Goal: Transaction & Acquisition: Download file/media

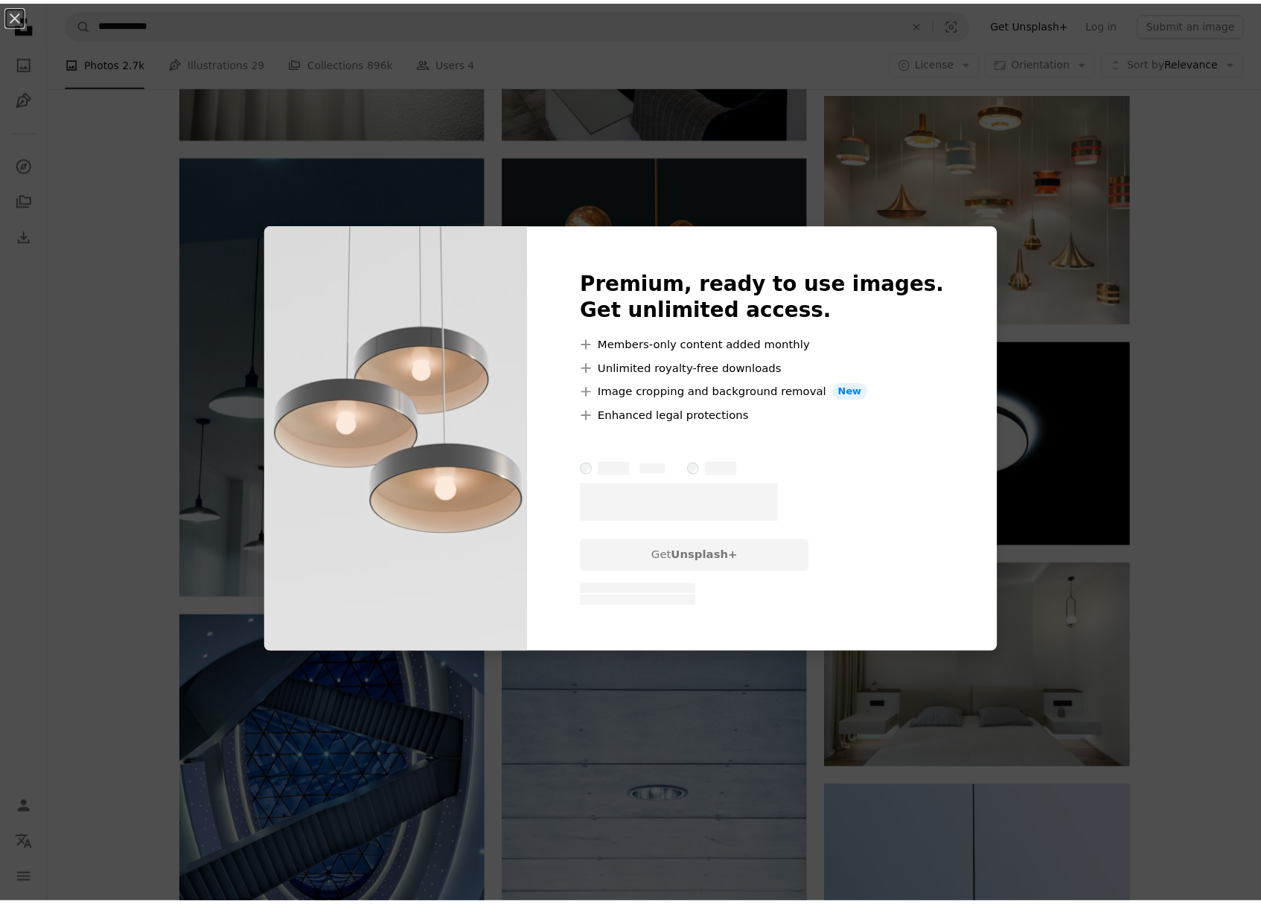
scroll to position [698, 0]
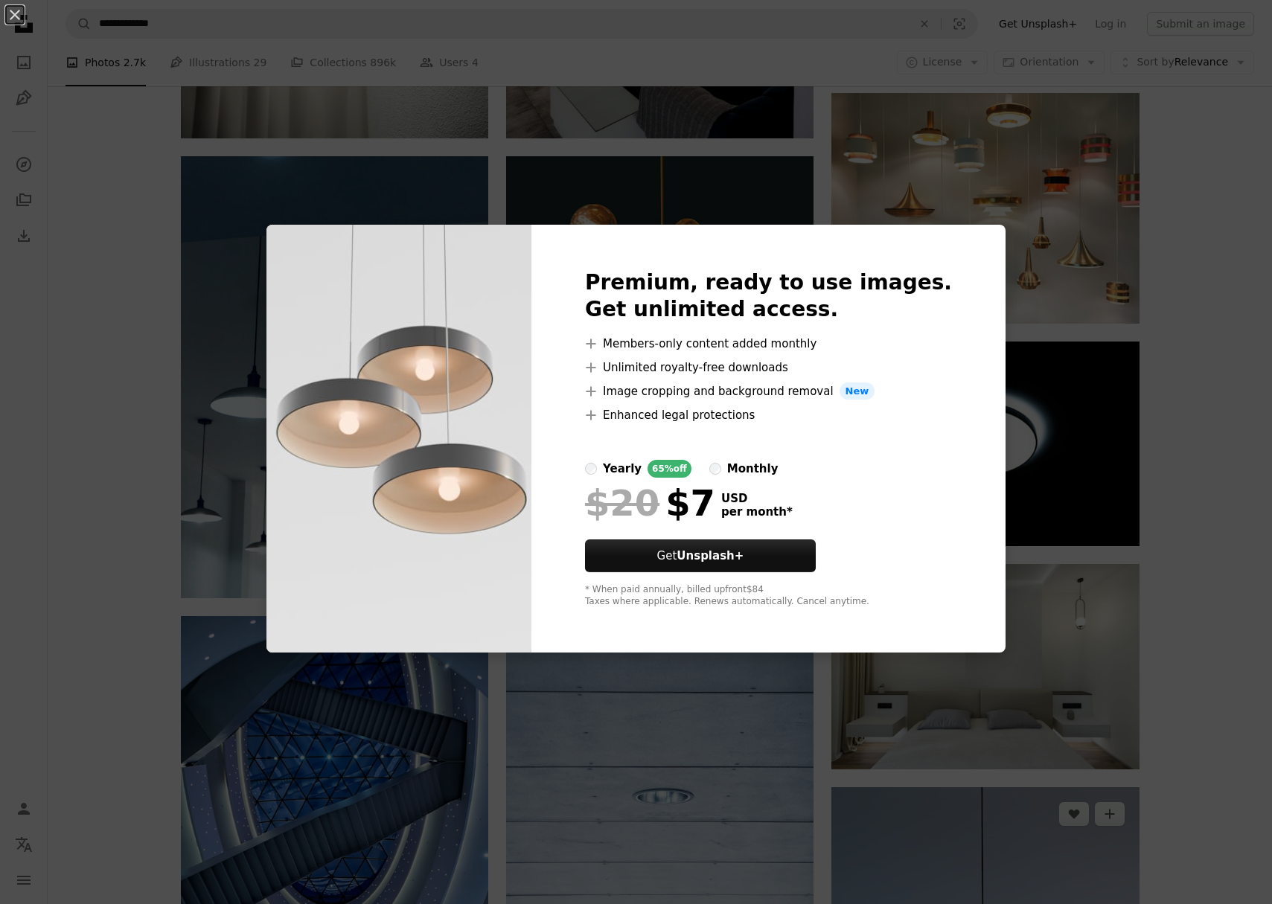
drag, startPoint x: 1039, startPoint y: 329, endPoint x: 933, endPoint y: 337, distance: 106.8
click at [1039, 329] on div "An X shape Premium, ready to use images. Get unlimited access. A plus sign Memb…" at bounding box center [636, 452] width 1272 height 904
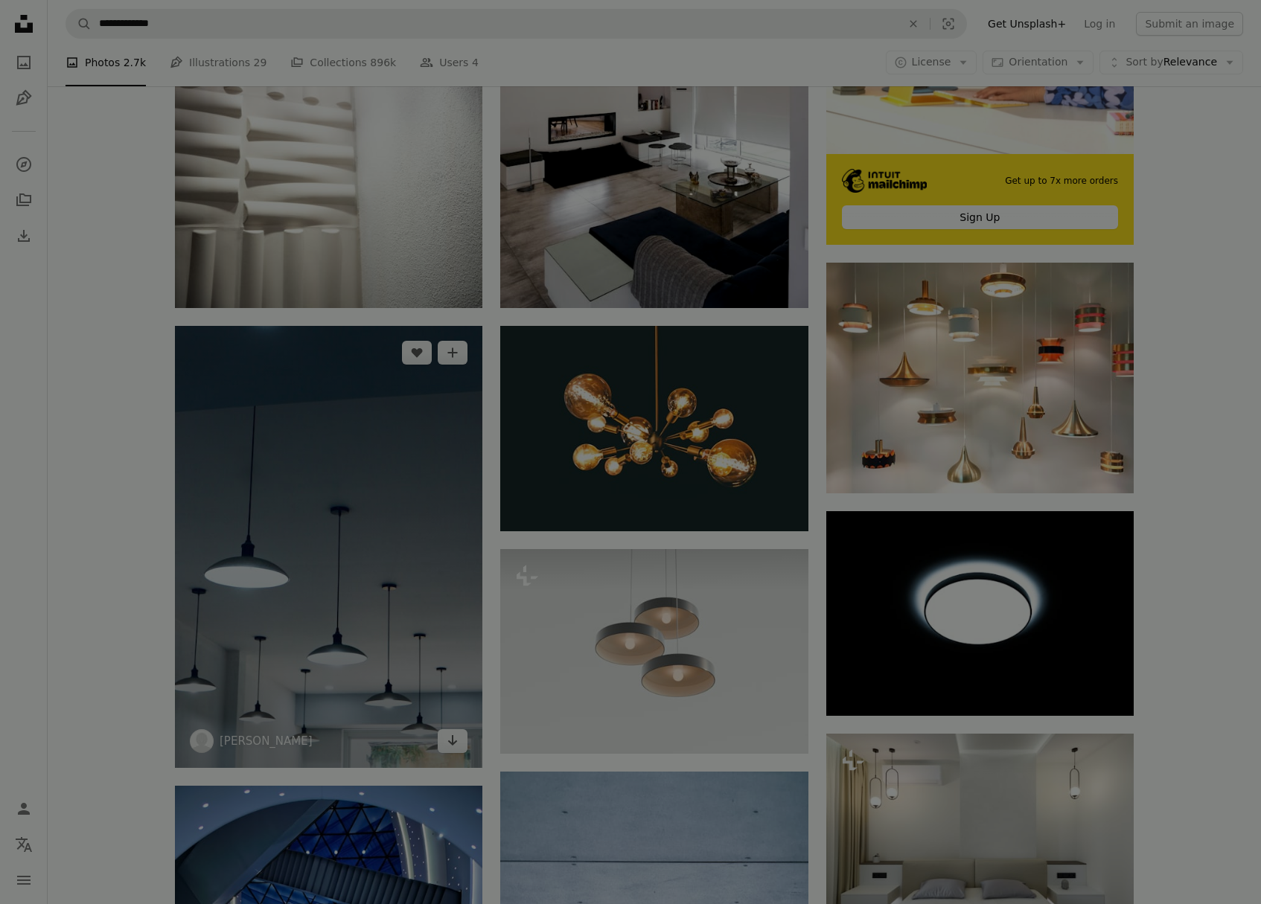
scroll to position [526, 0]
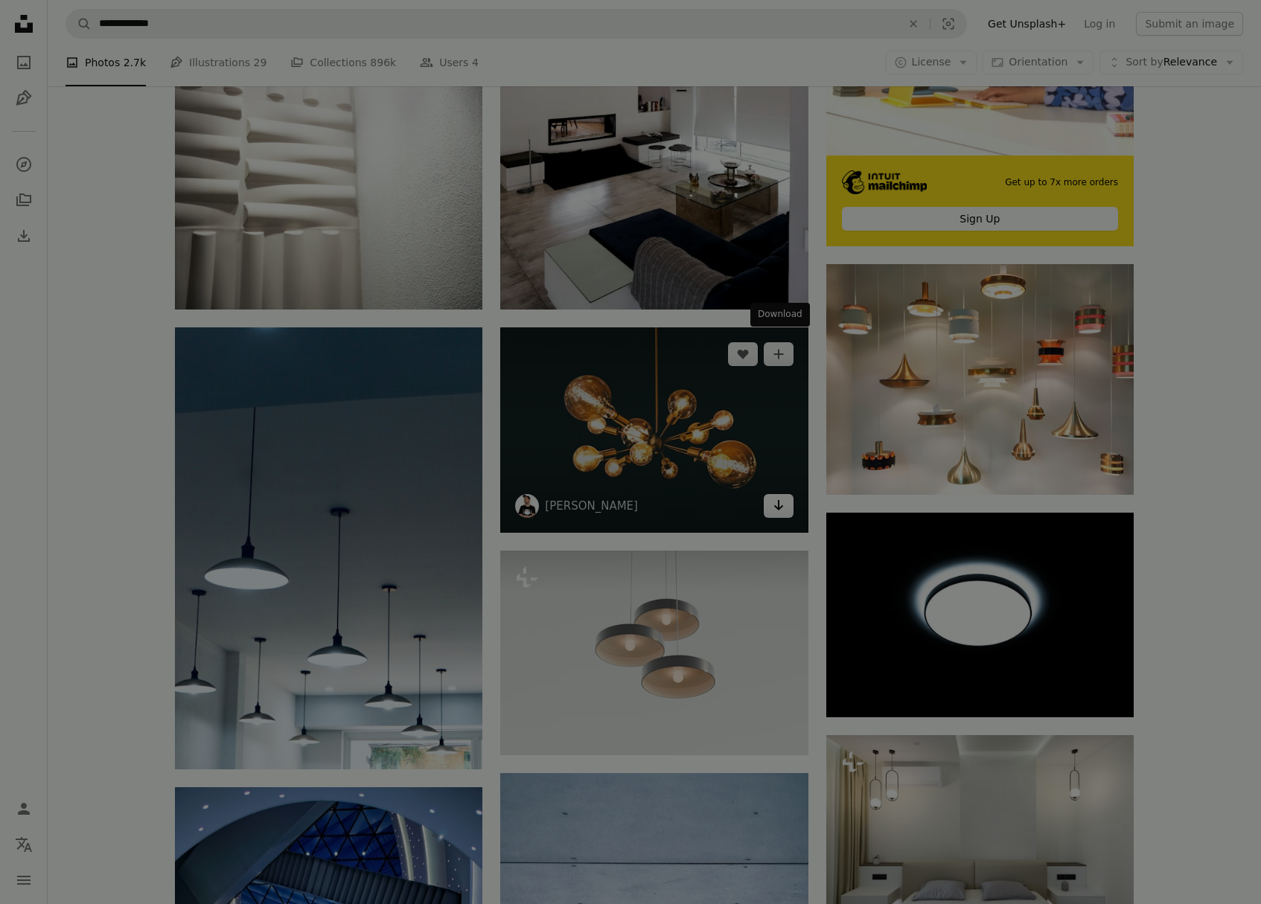
click at [776, 497] on icon "Arrow pointing down" at bounding box center [779, 506] width 12 height 18
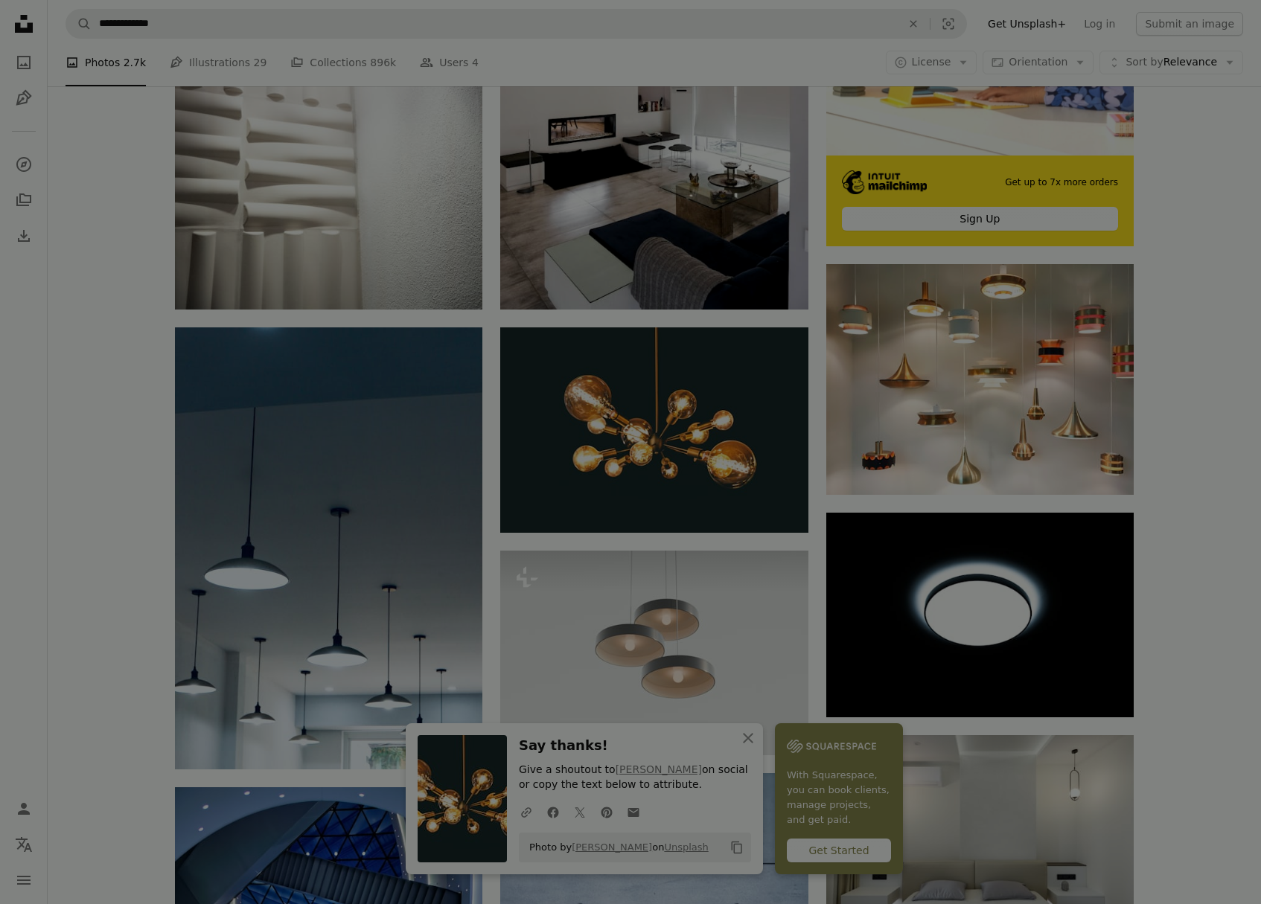
scroll to position [0, 0]
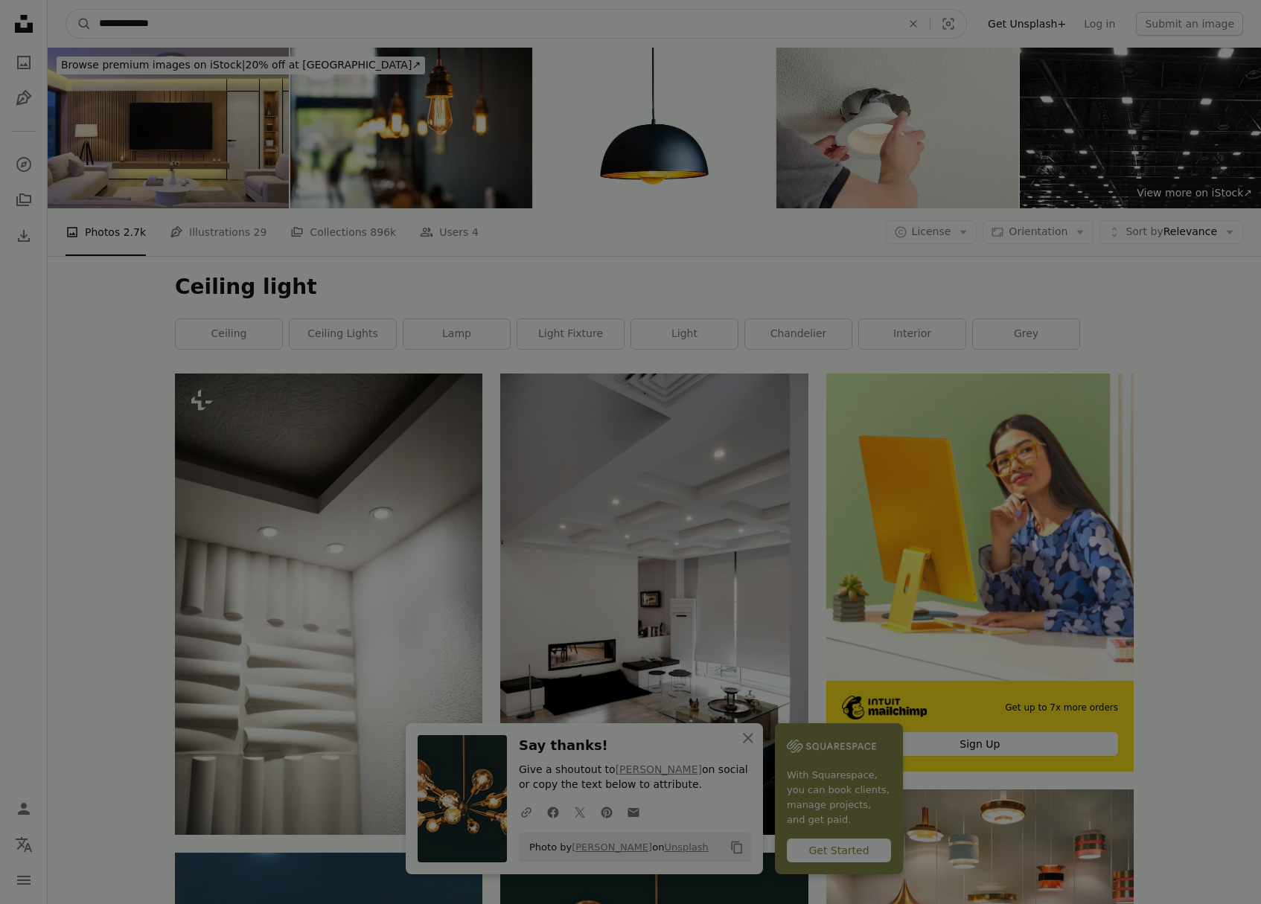
click at [925, 23] on icon "An X shape" at bounding box center [913, 24] width 33 height 12
type input "*******"
click button "A magnifying glass" at bounding box center [78, 24] width 25 height 28
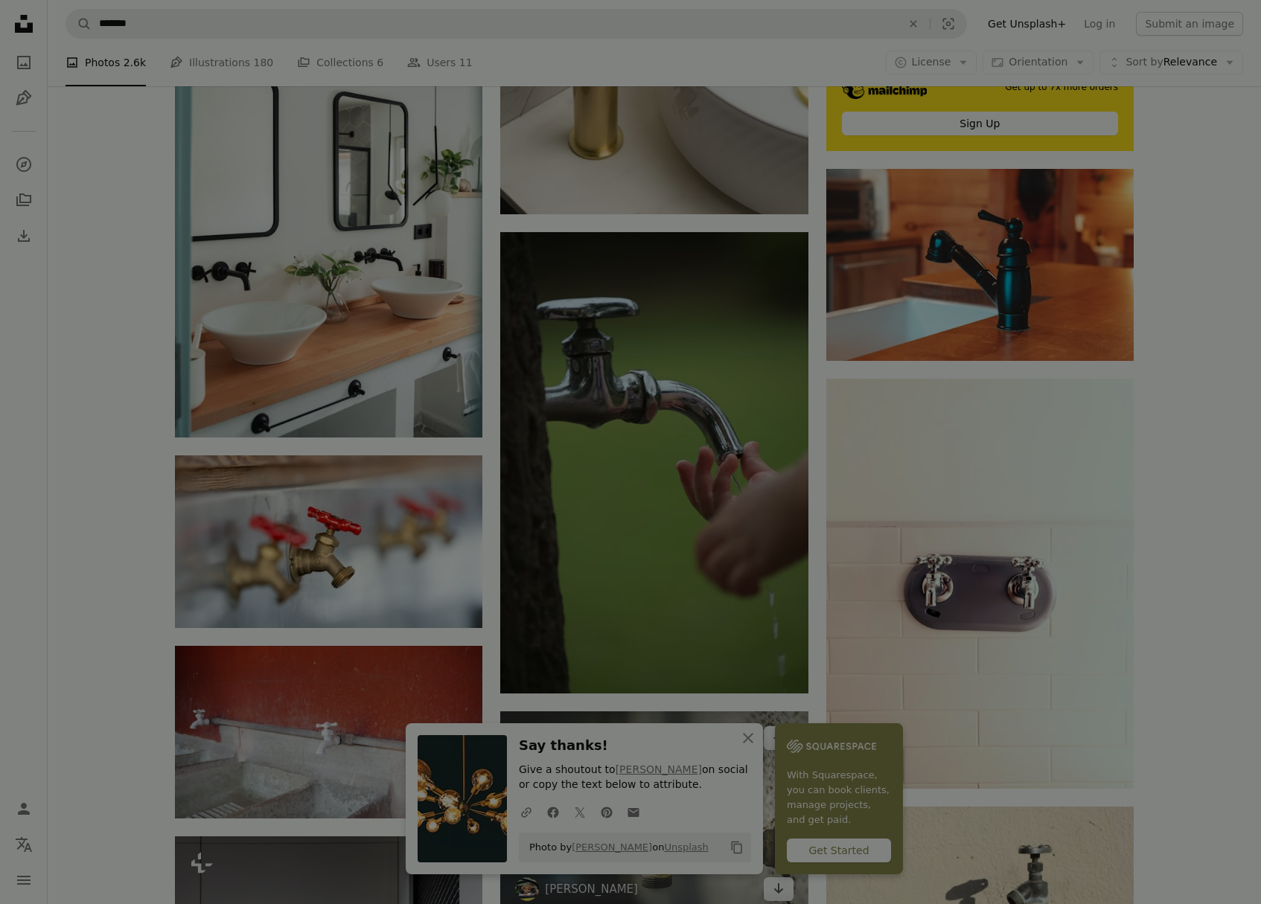
scroll to position [622, 0]
click at [757, 737] on icon "An X shape" at bounding box center [748, 739] width 18 height 18
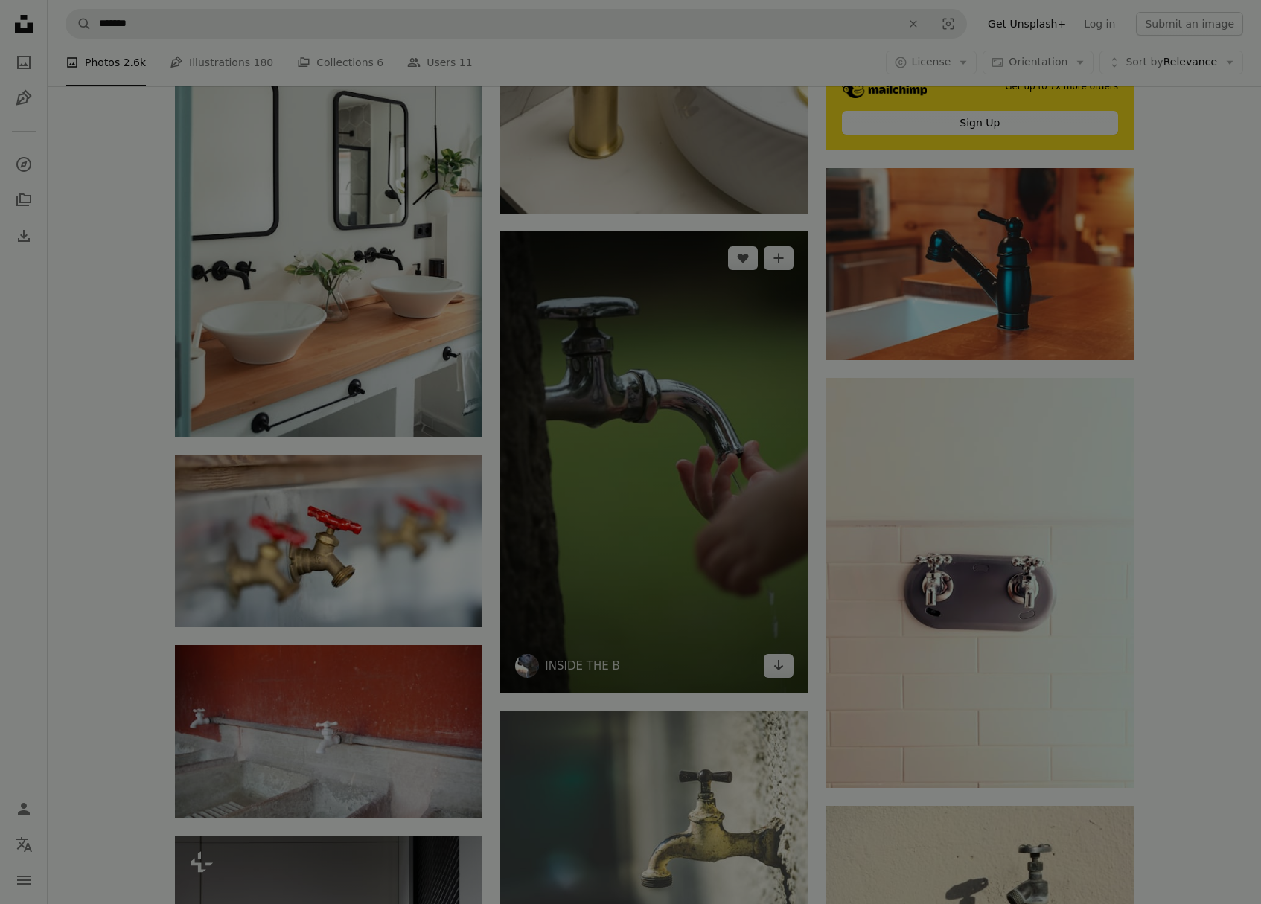
scroll to position [0, 0]
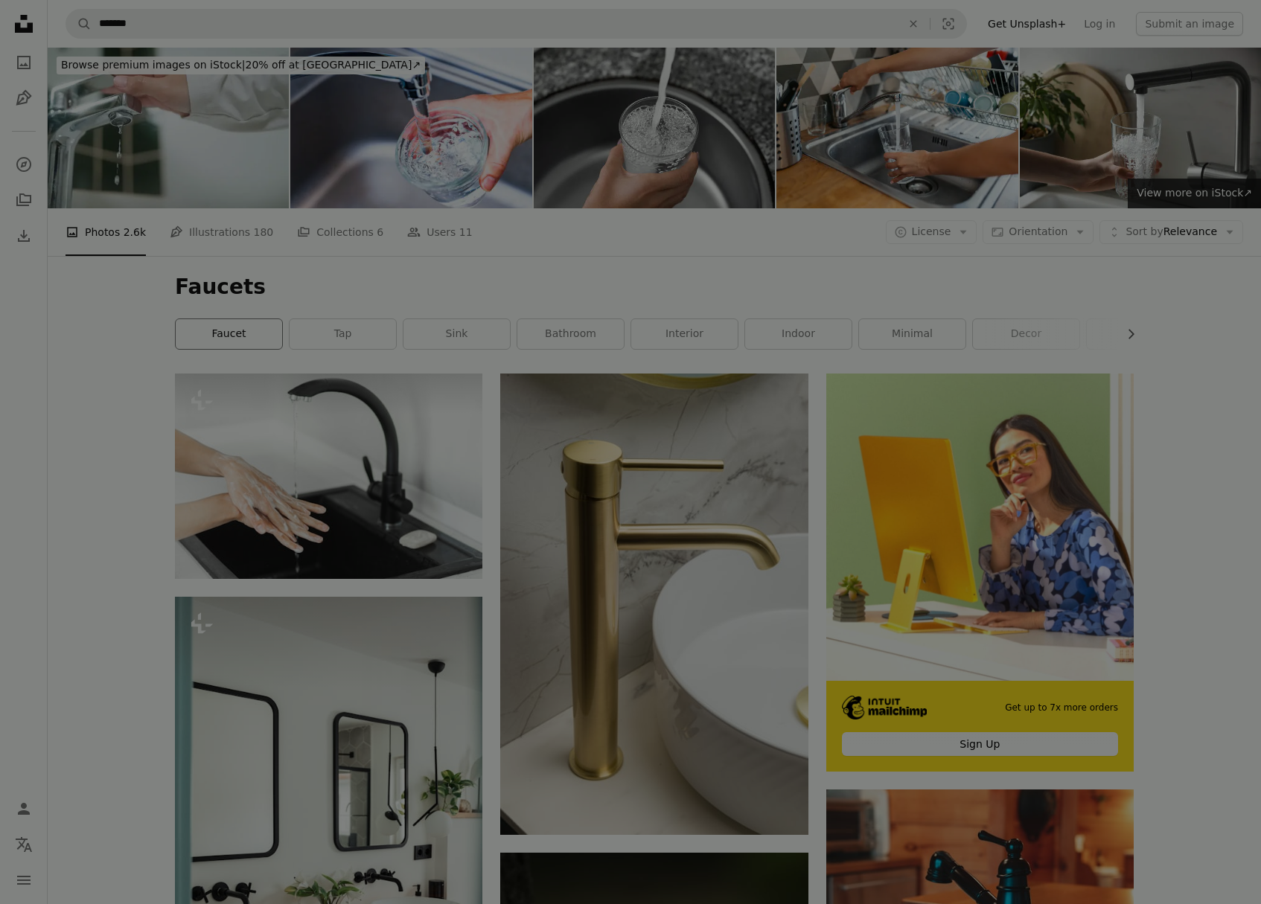
click at [231, 319] on link "faucet" at bounding box center [229, 334] width 106 height 30
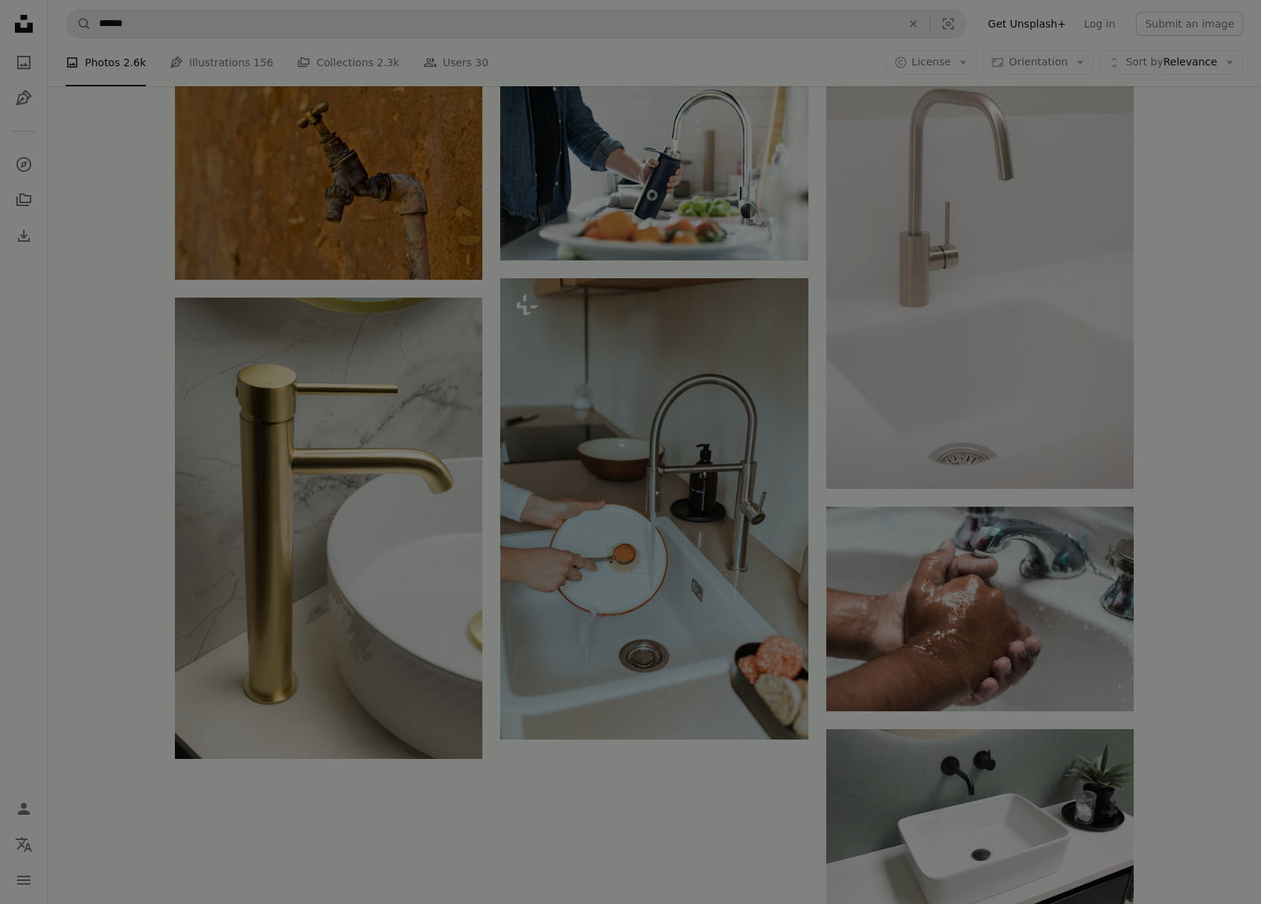
scroll to position [2081, 0]
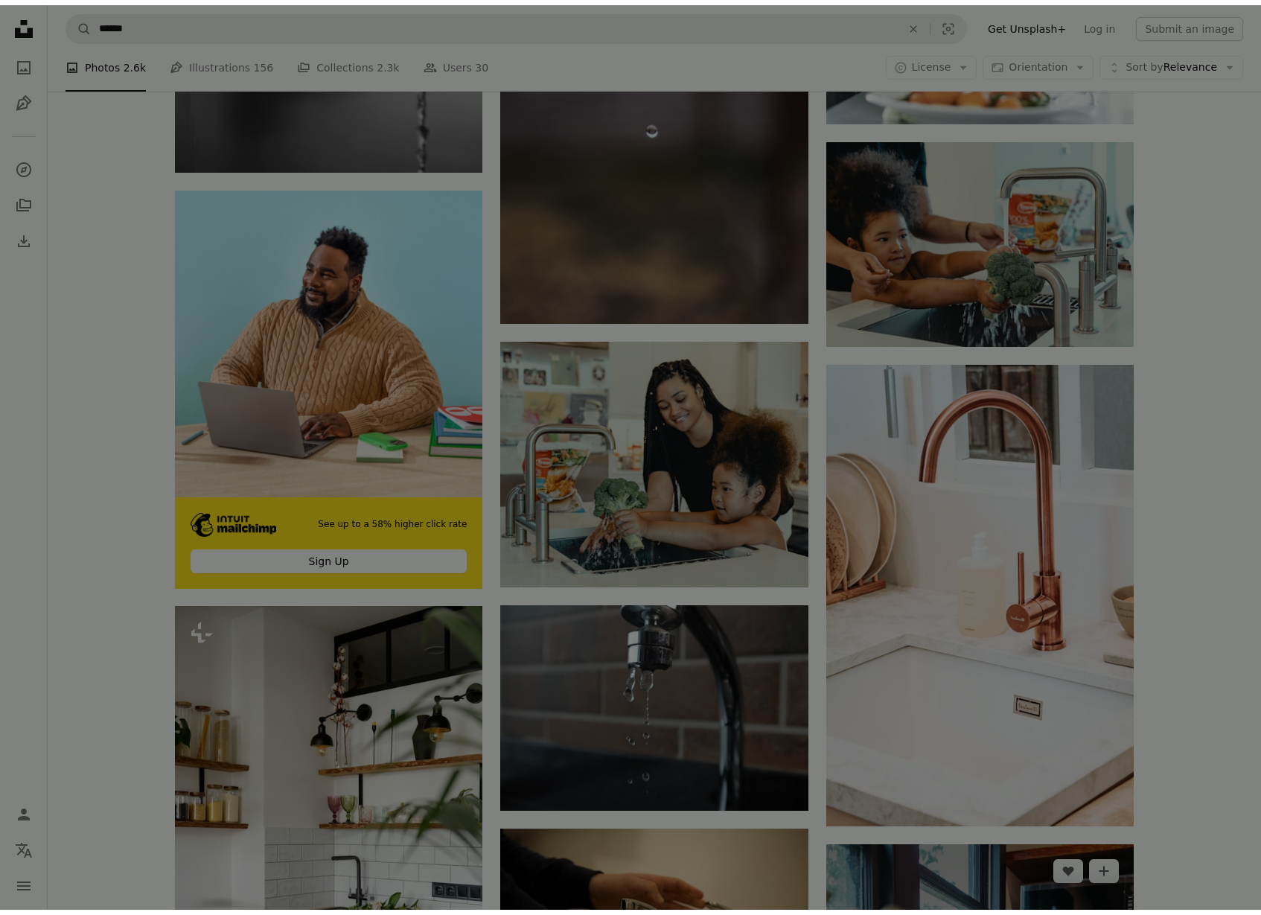
scroll to position [3534, 0]
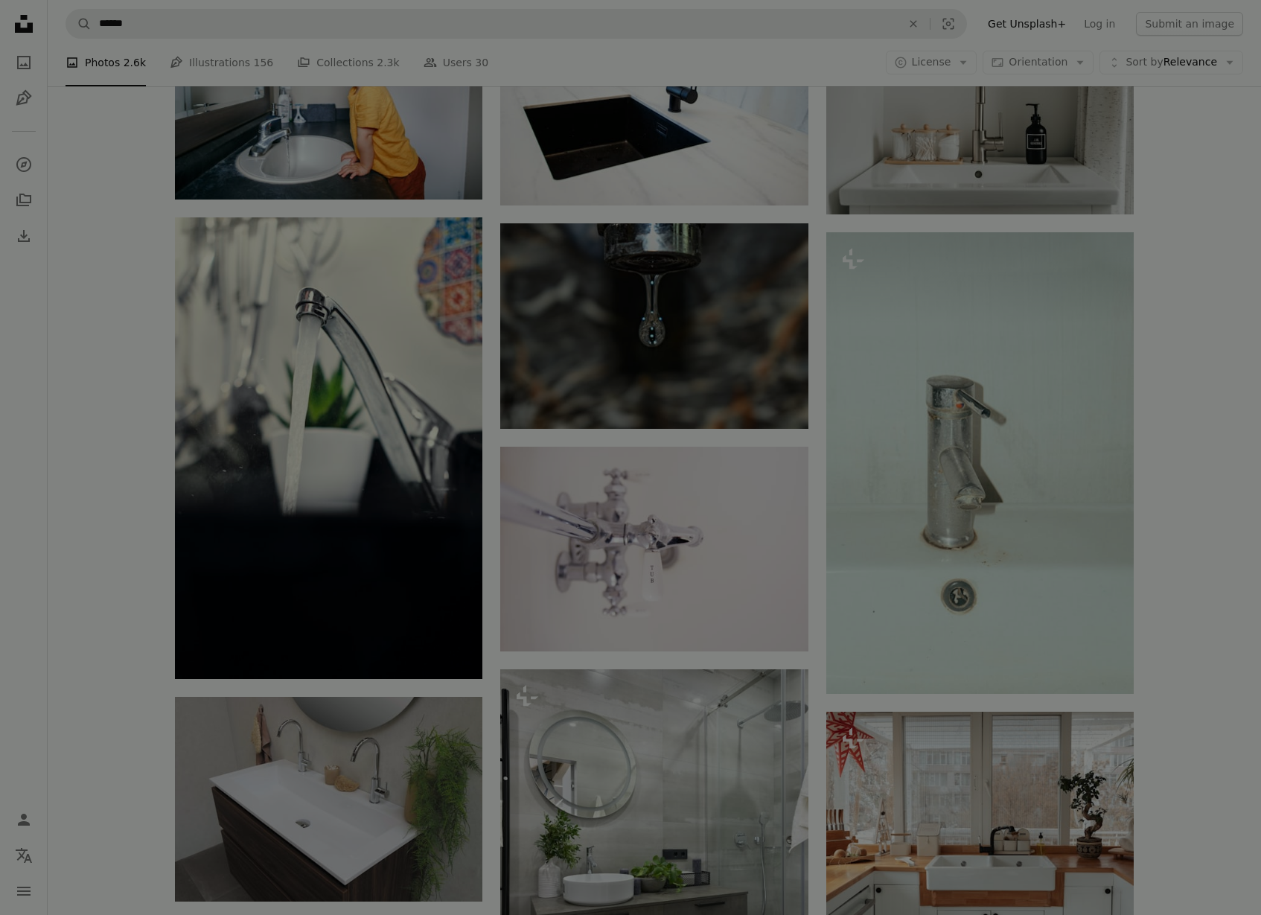
scroll to position [5571, 0]
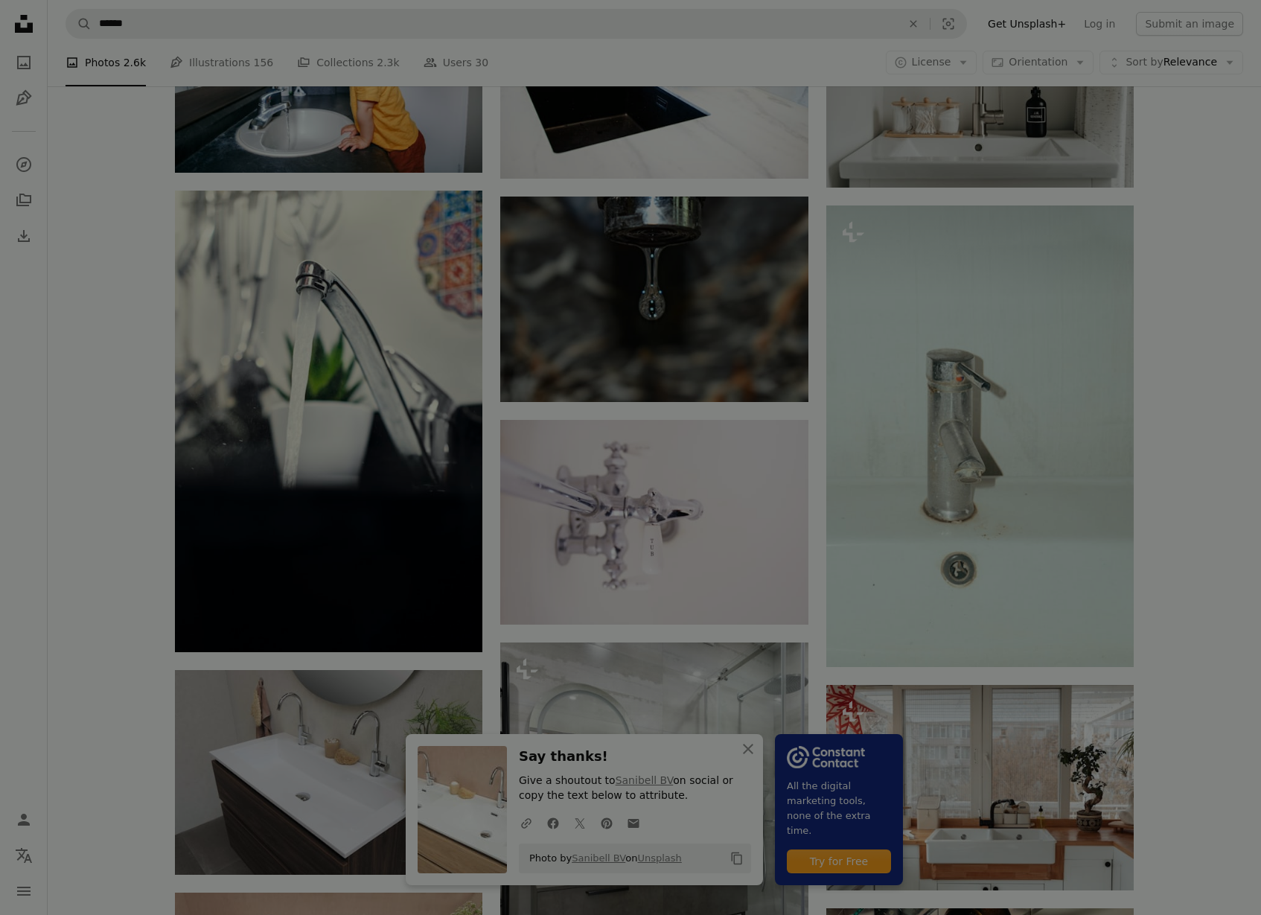
drag, startPoint x: 814, startPoint y: 4, endPoint x: 809, endPoint y: 45, distance: 40.5
click at [814, 5] on nav "A magnifying glass ****** An X shape Visual search Filters Get Unsplash+ Log in…" at bounding box center [654, 24] width 1213 height 48
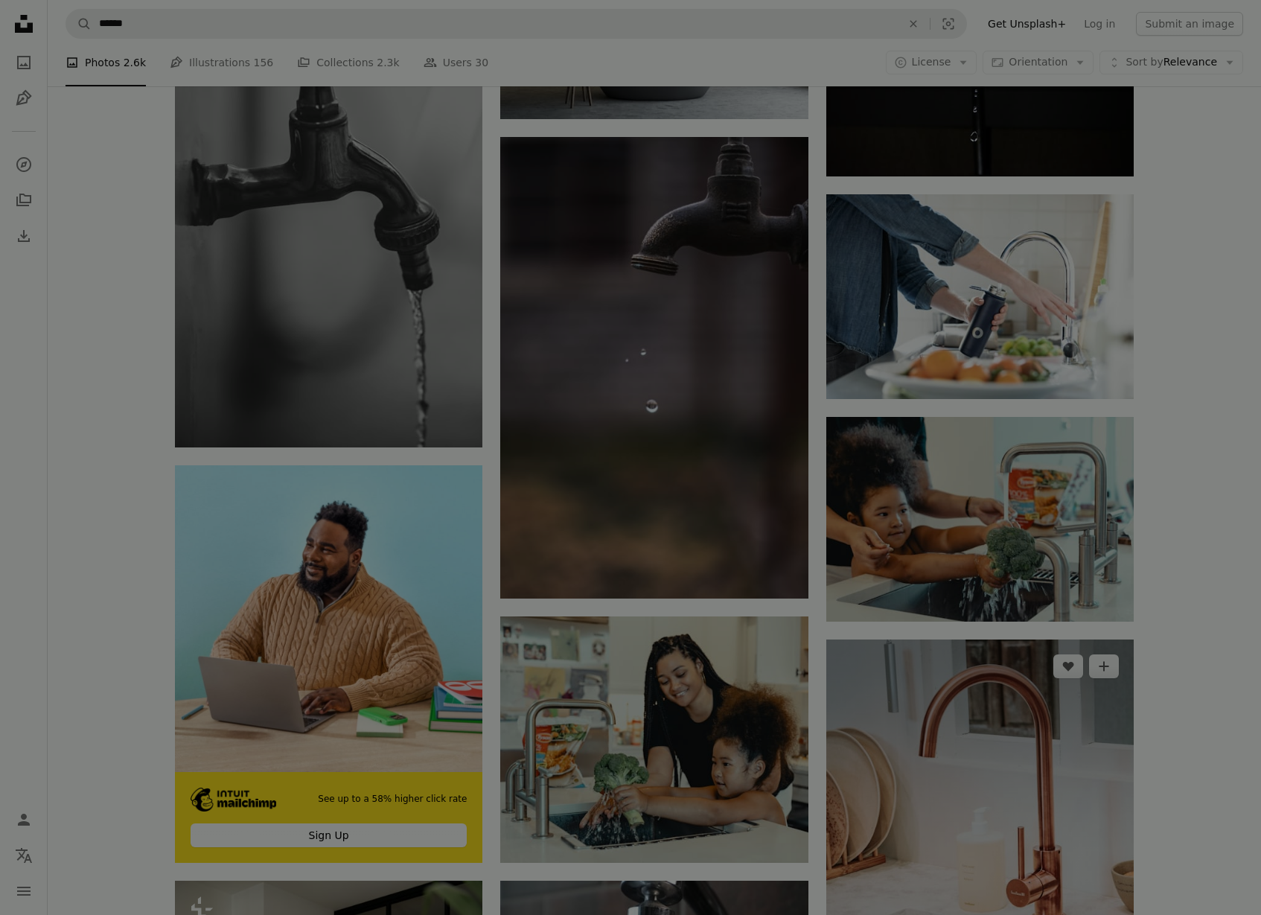
scroll to position [3223, 0]
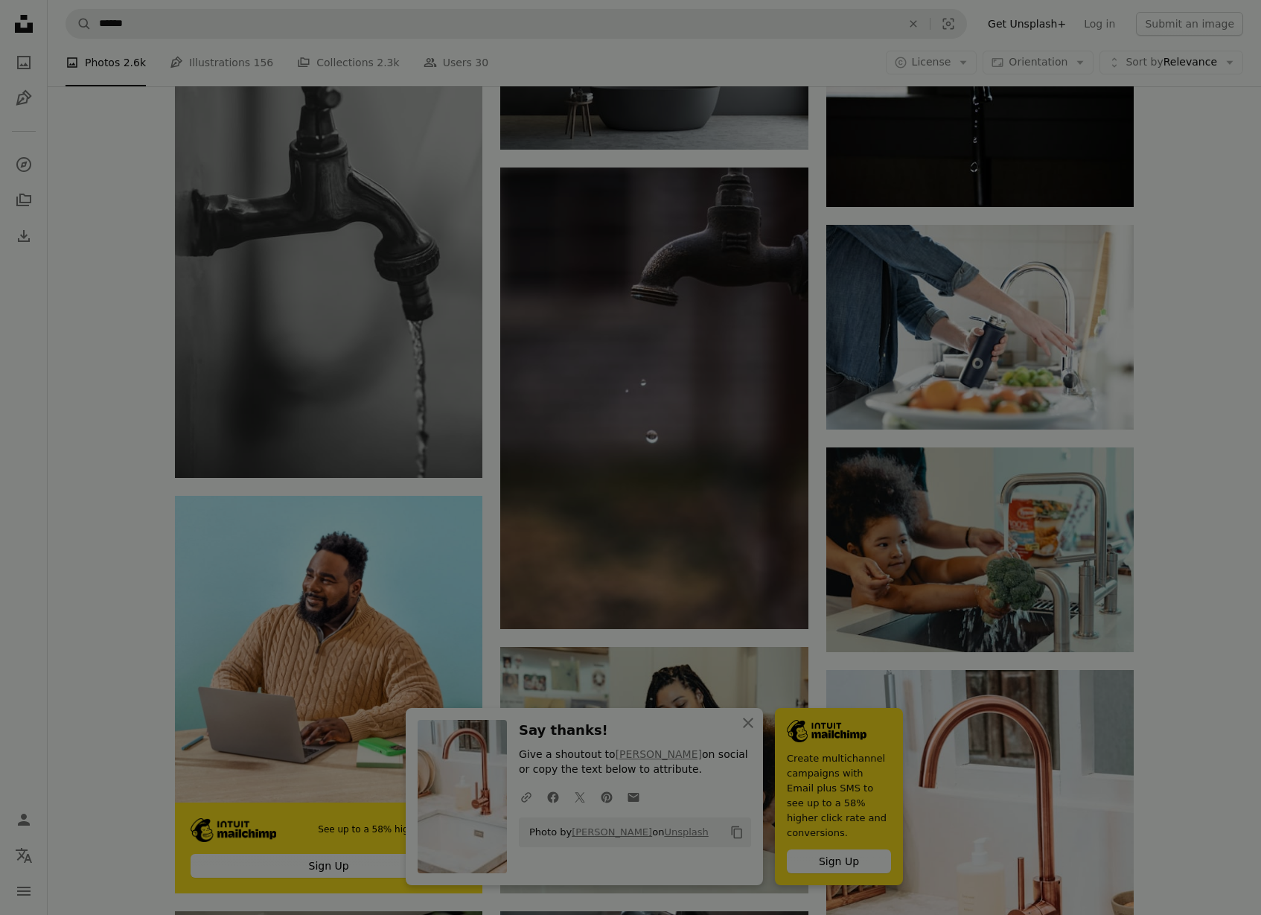
drag, startPoint x: 1229, startPoint y: 196, endPoint x: 1172, endPoint y: 218, distance: 60.8
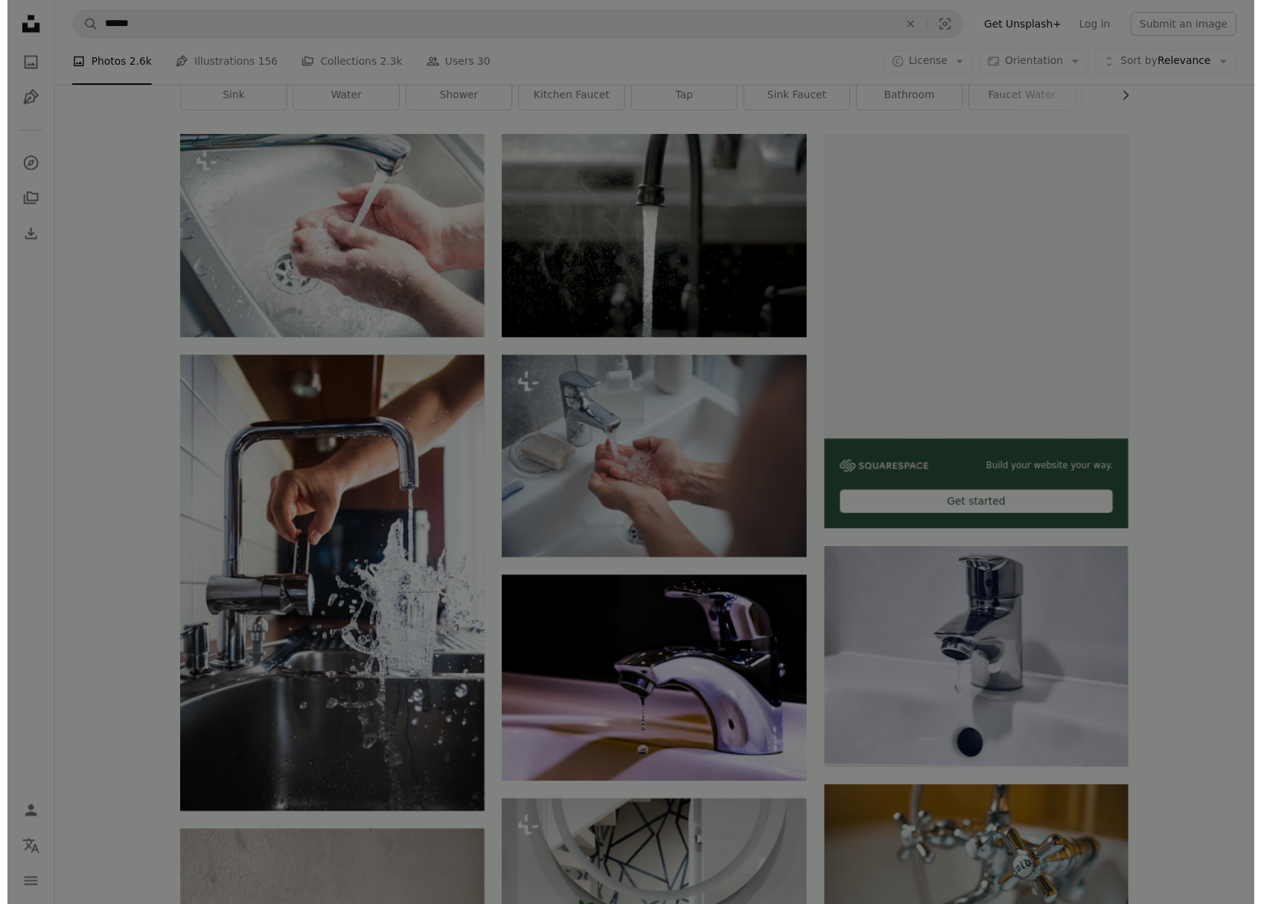
scroll to position [100, 0]
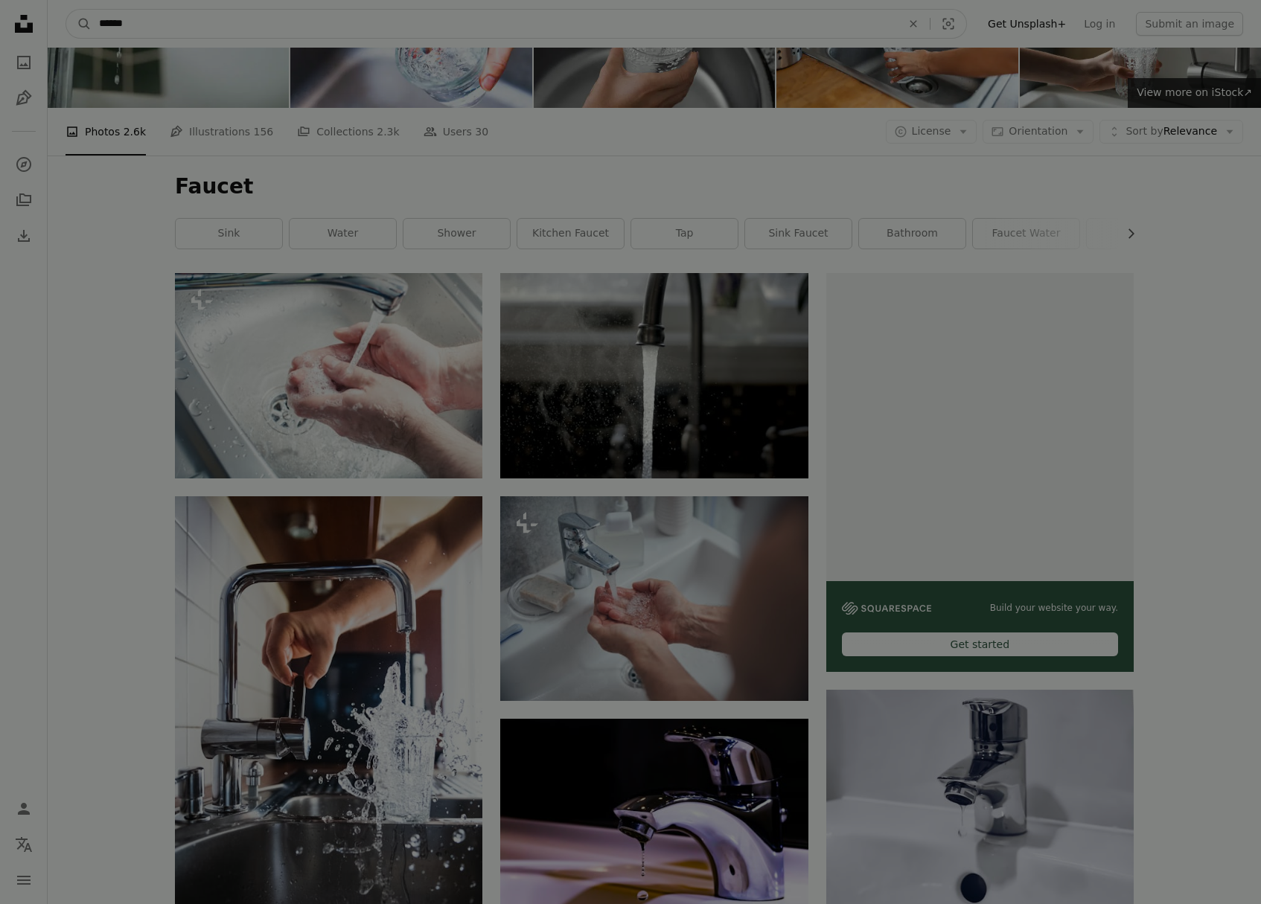
click at [249, 18] on input "******" at bounding box center [494, 24] width 805 height 28
type input "*"
type input "**********"
click at [66, 10] on button "A magnifying glass" at bounding box center [78, 24] width 25 height 28
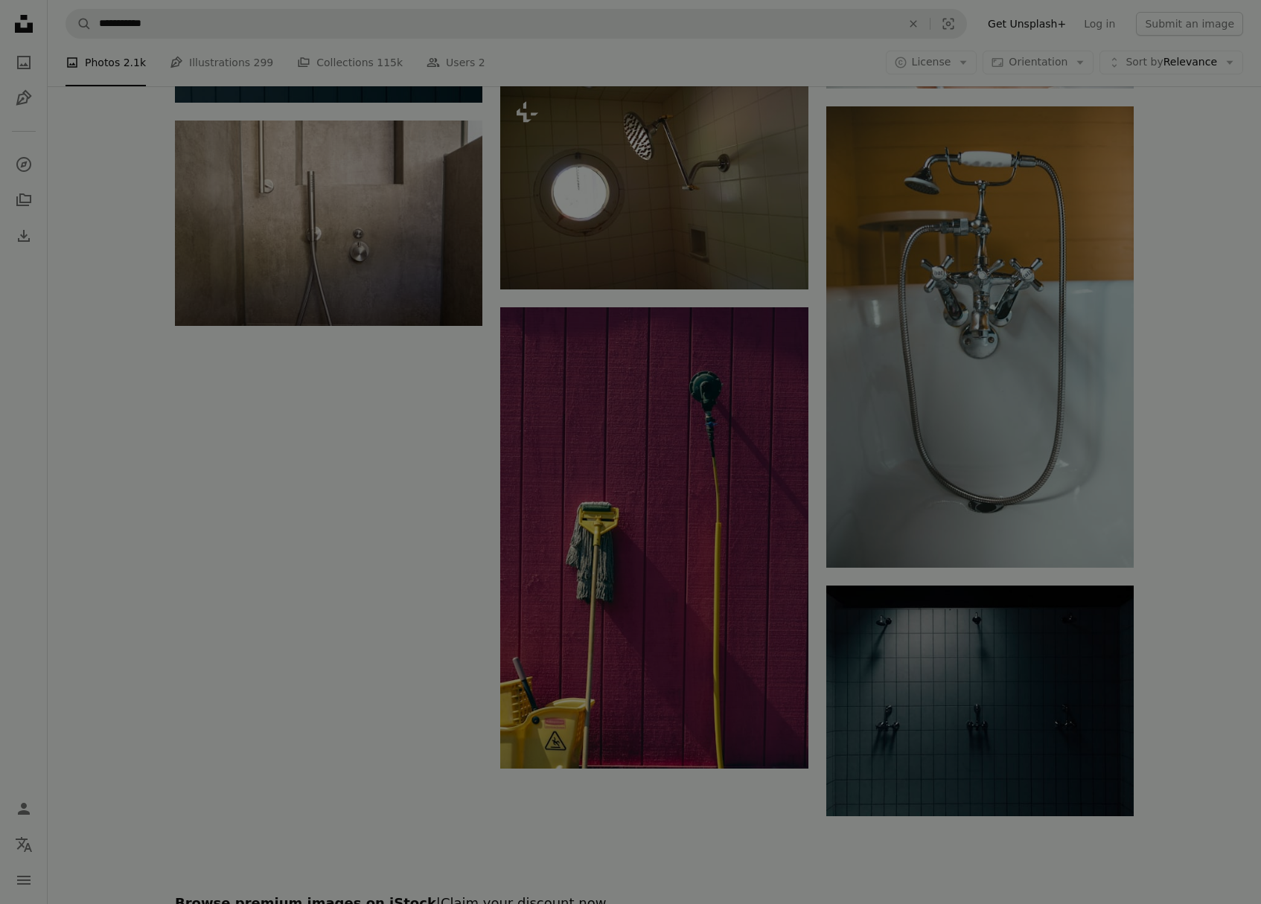
scroll to position [2354, 0]
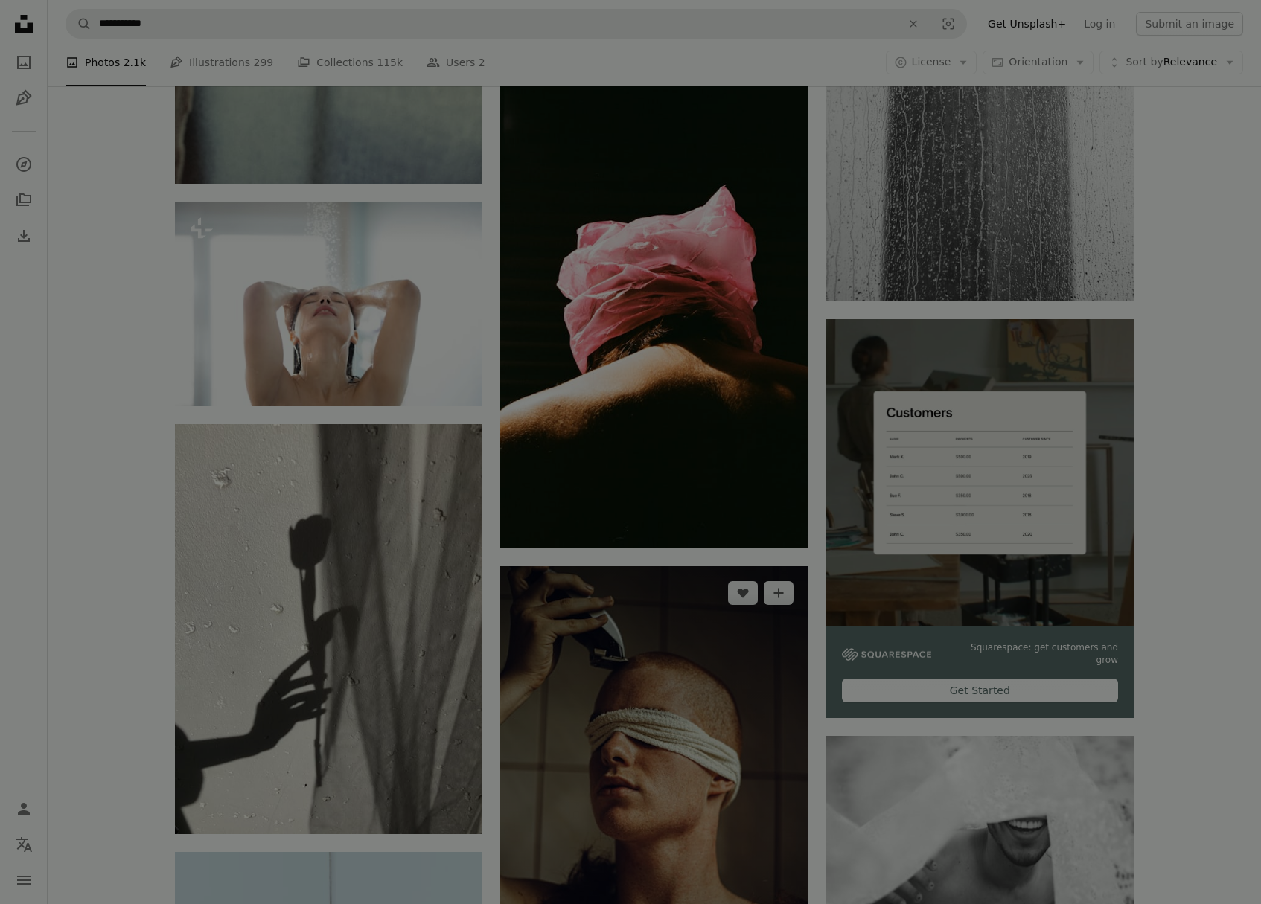
scroll to position [7976, 0]
